Goal: Information Seeking & Learning: Learn about a topic

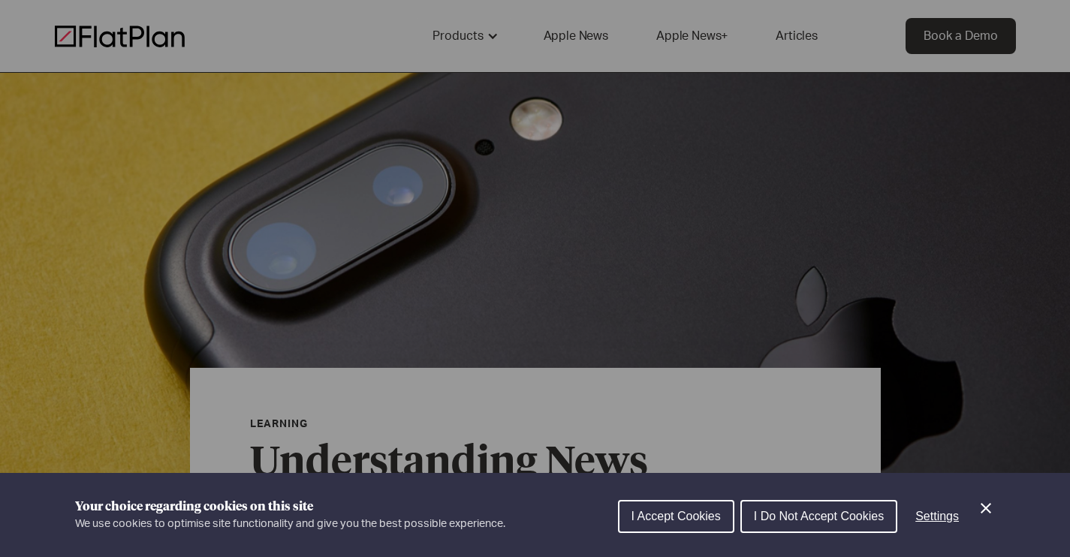
scroll to position [347, 0]
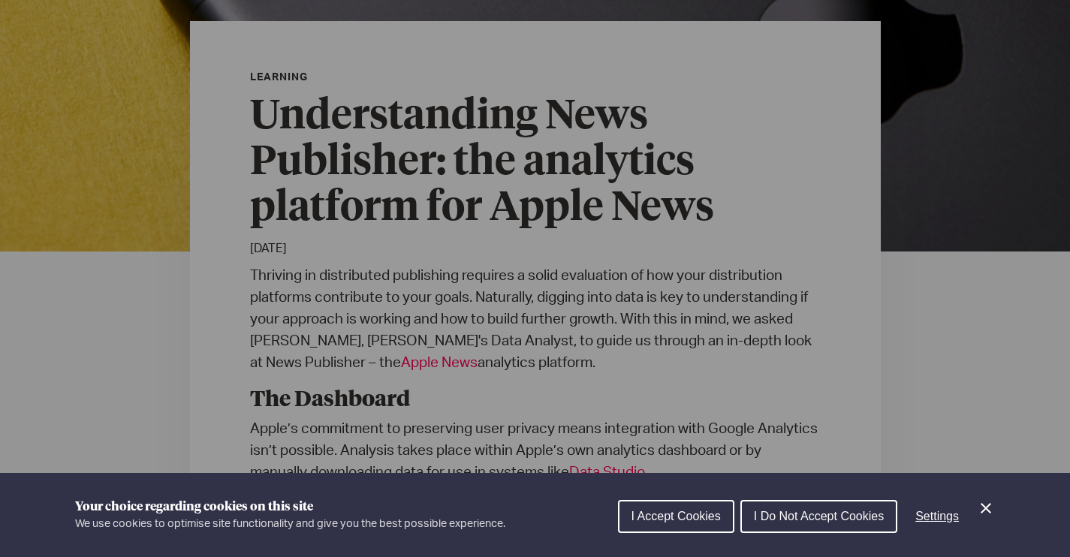
click at [683, 534] on div "I Accept Cookies I Do Not Accept Cookies Settings" at bounding box center [806, 521] width 377 height 48
click at [670, 515] on span "I Accept Cookies" at bounding box center [675, 516] width 89 height 13
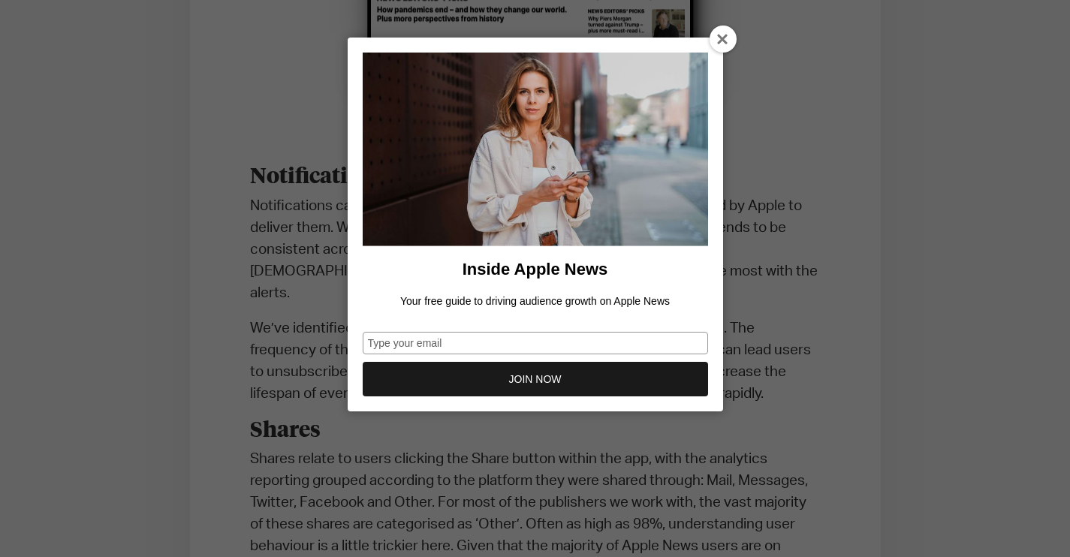
scroll to position [3170, 0]
click at [717, 37] on icon at bounding box center [723, 40] width 12 height 12
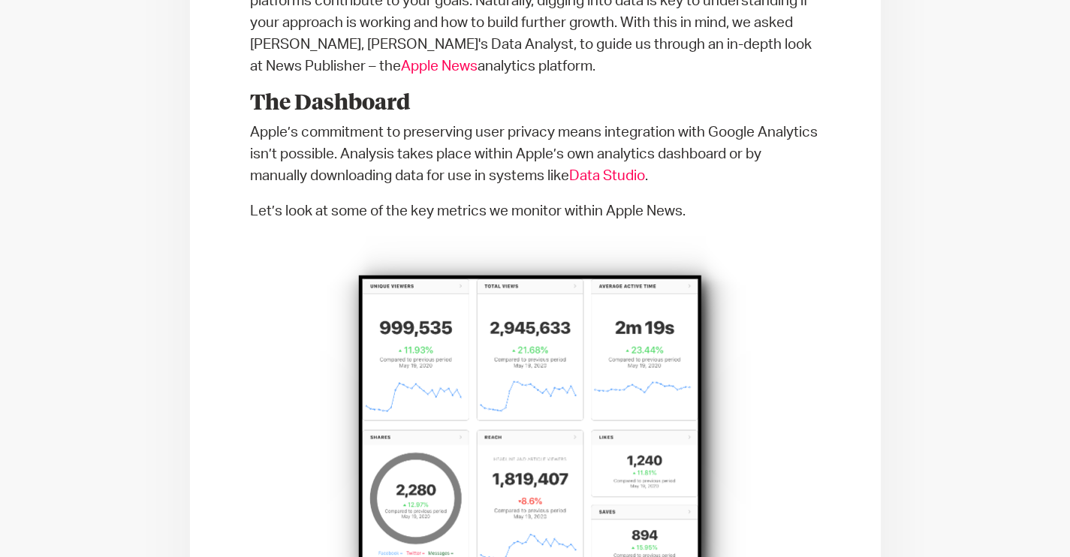
scroll to position [191, 0]
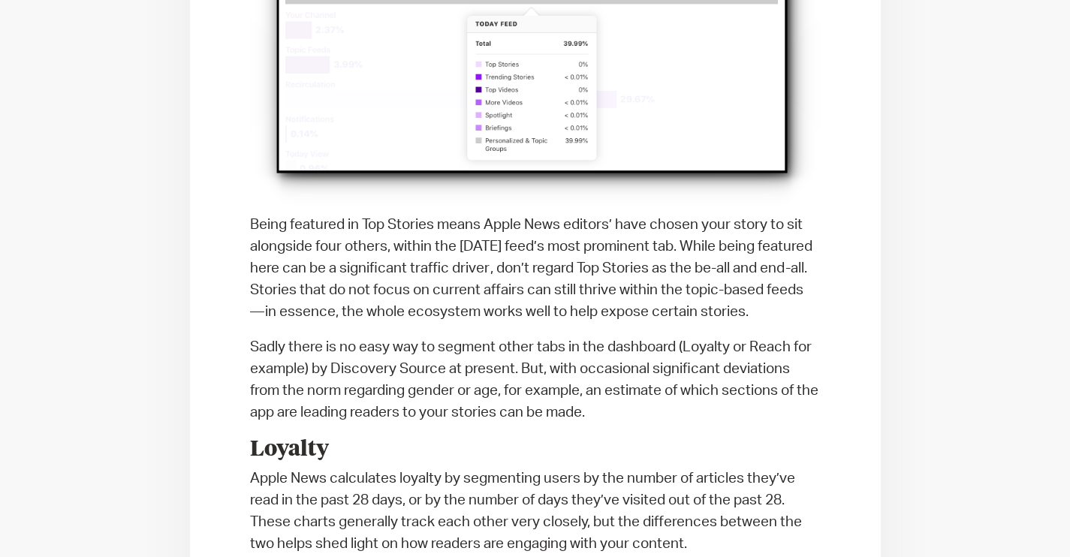
scroll to position [4527, 0]
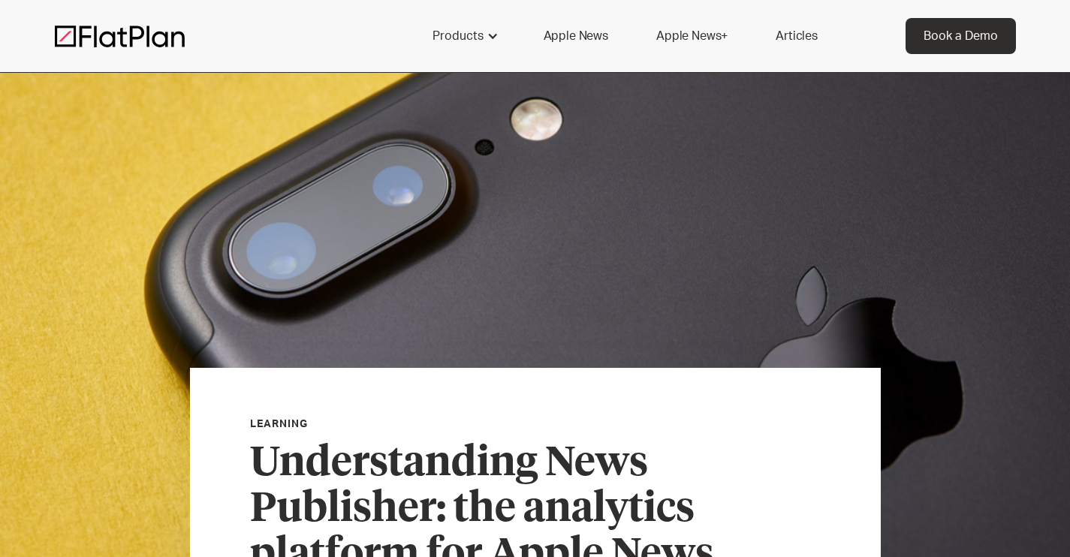
scroll to position [191, 0]
